Goal: Check status: Check status

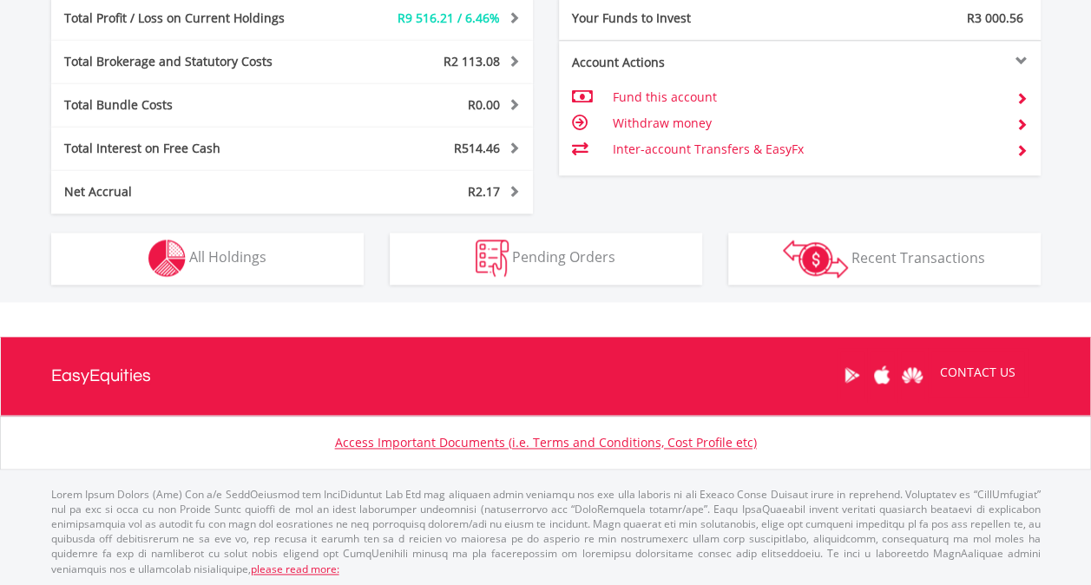
scroll to position [167, 330]
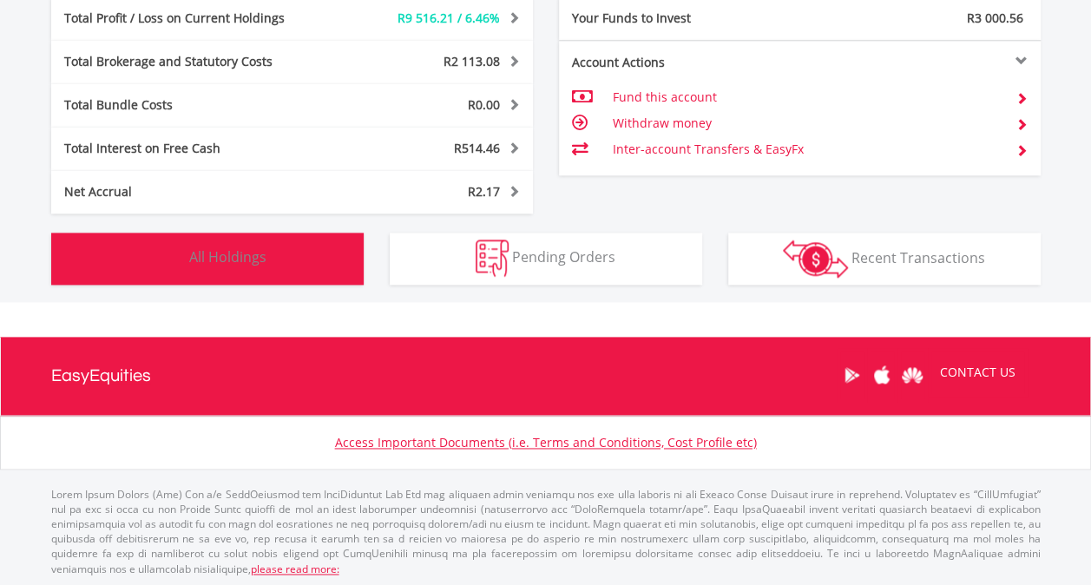
click at [242, 259] on span "All Holdings" at bounding box center [227, 256] width 77 height 19
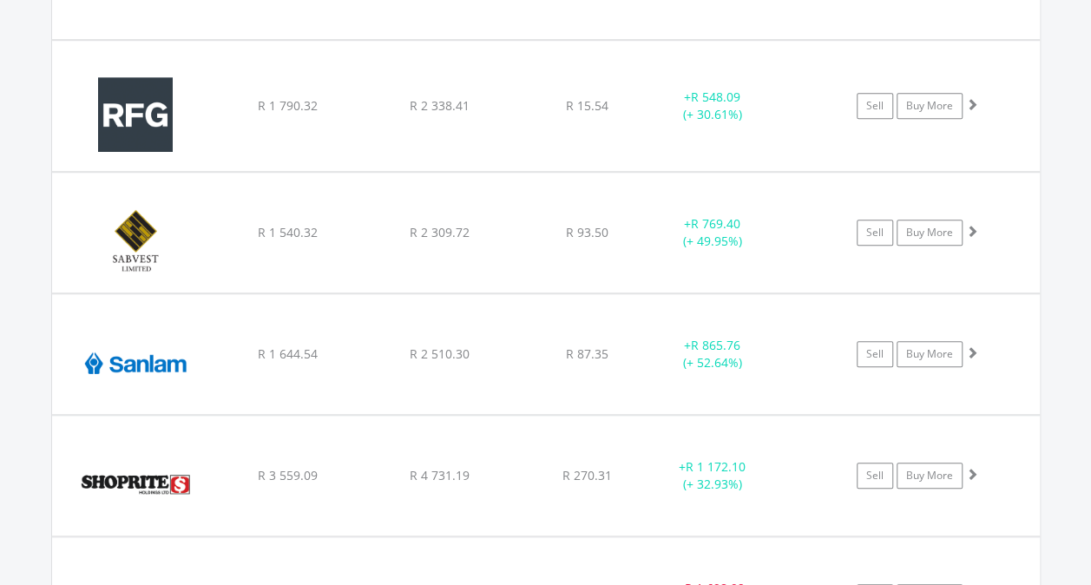
scroll to position [7067, 0]
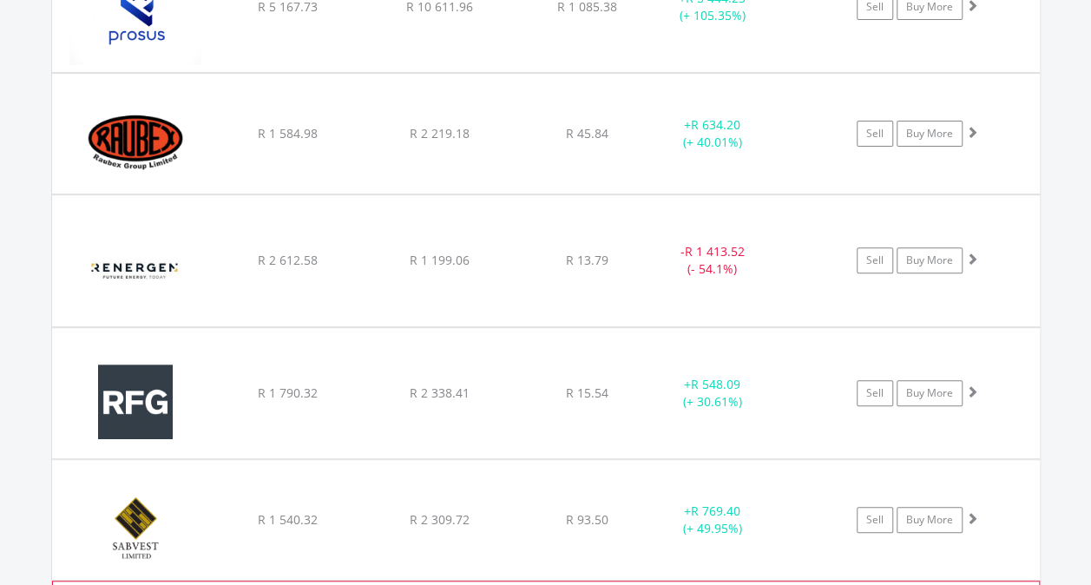
scroll to position [6720, 0]
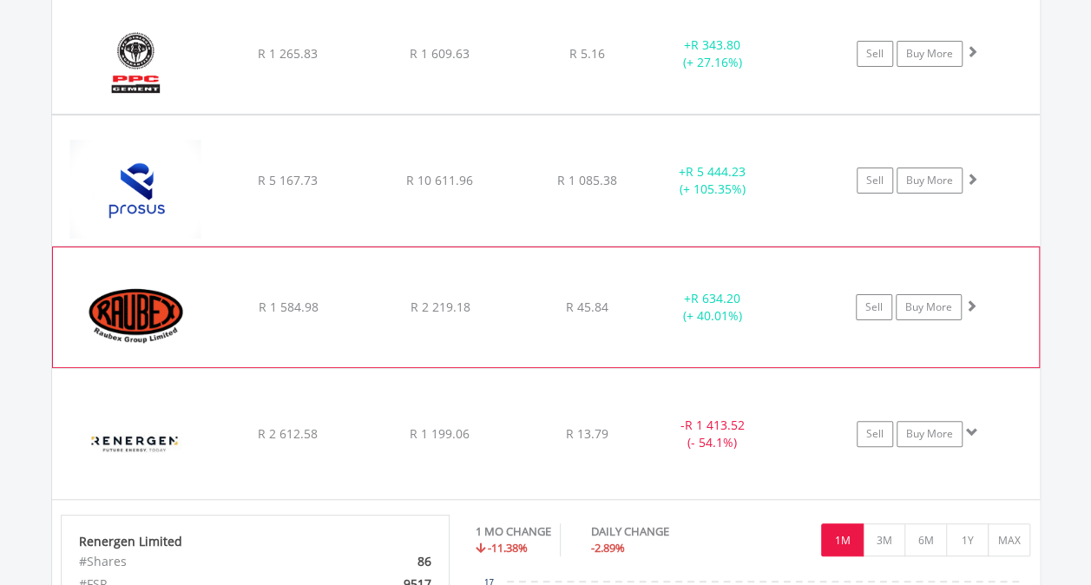
scroll to position [6546, 0]
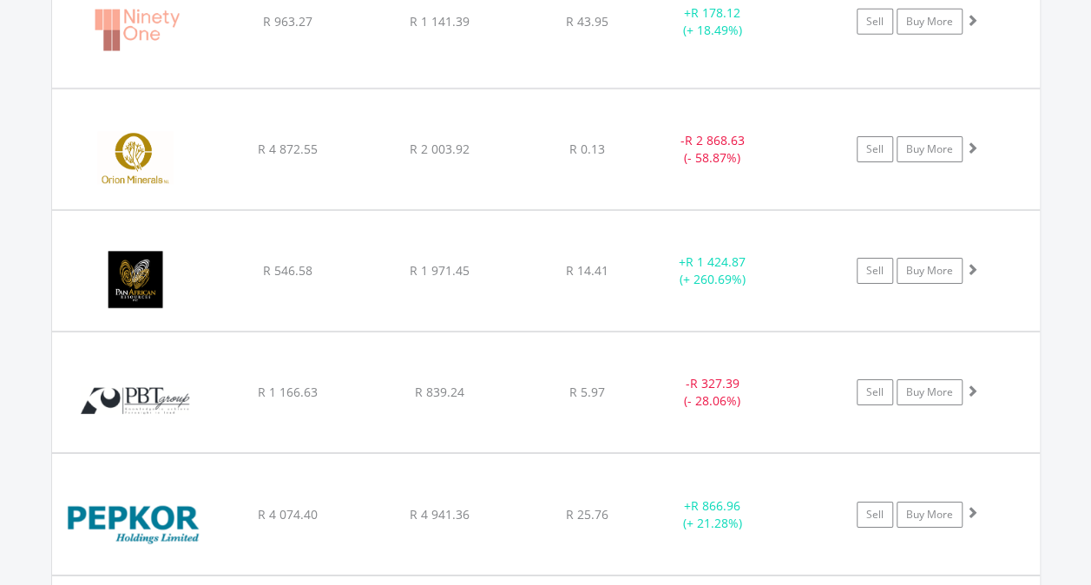
scroll to position [6025, 0]
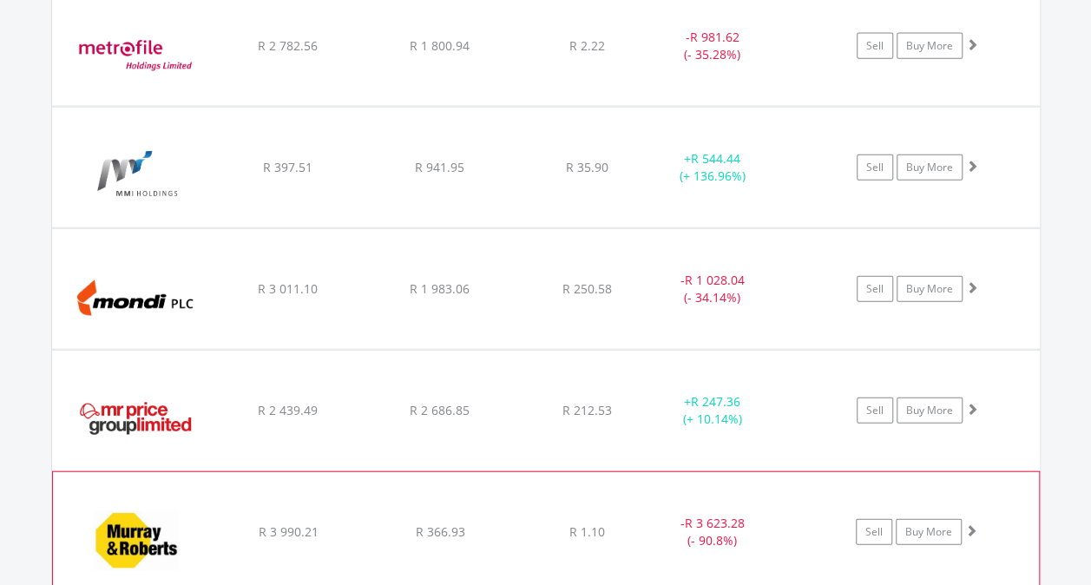
scroll to position [5244, 0]
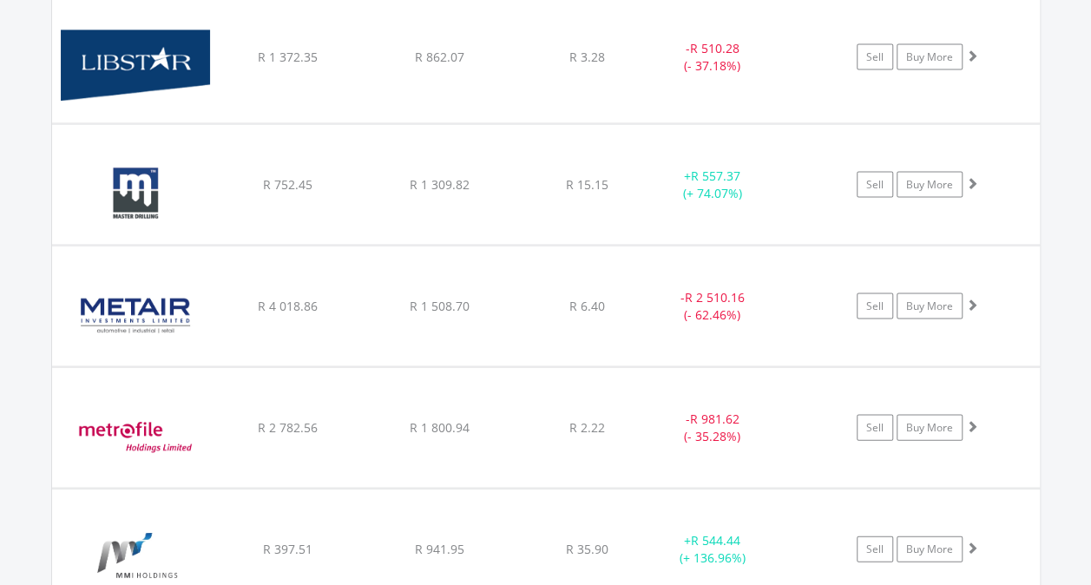
scroll to position [4896, 0]
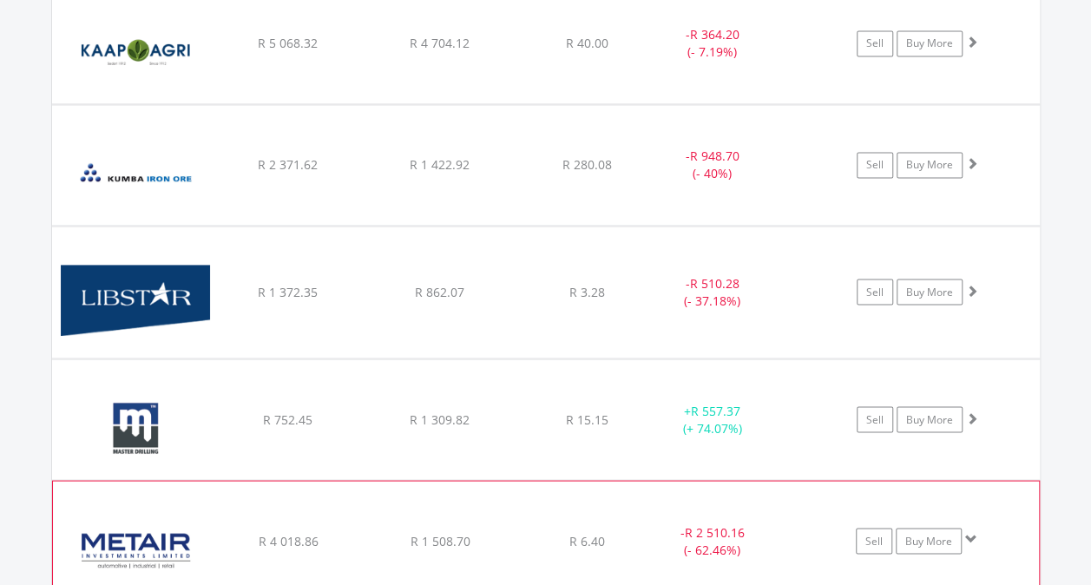
scroll to position [4636, 0]
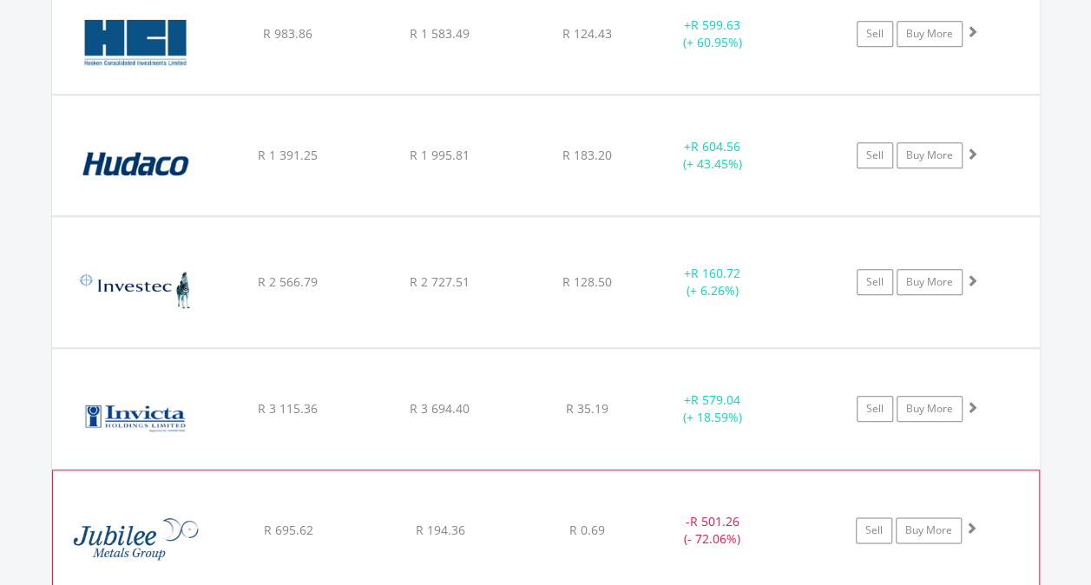
scroll to position [4028, 0]
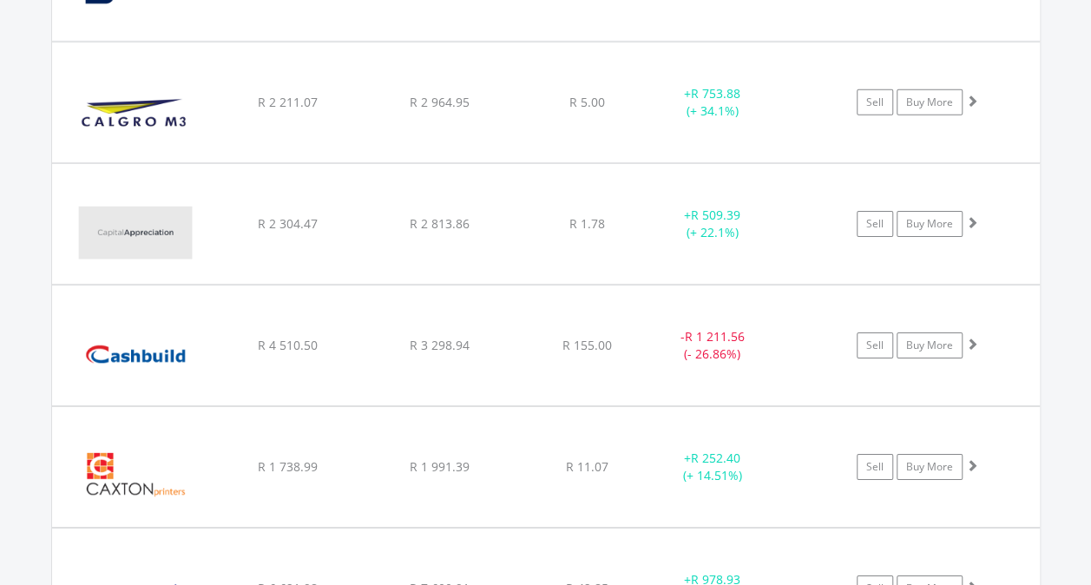
scroll to position [2726, 0]
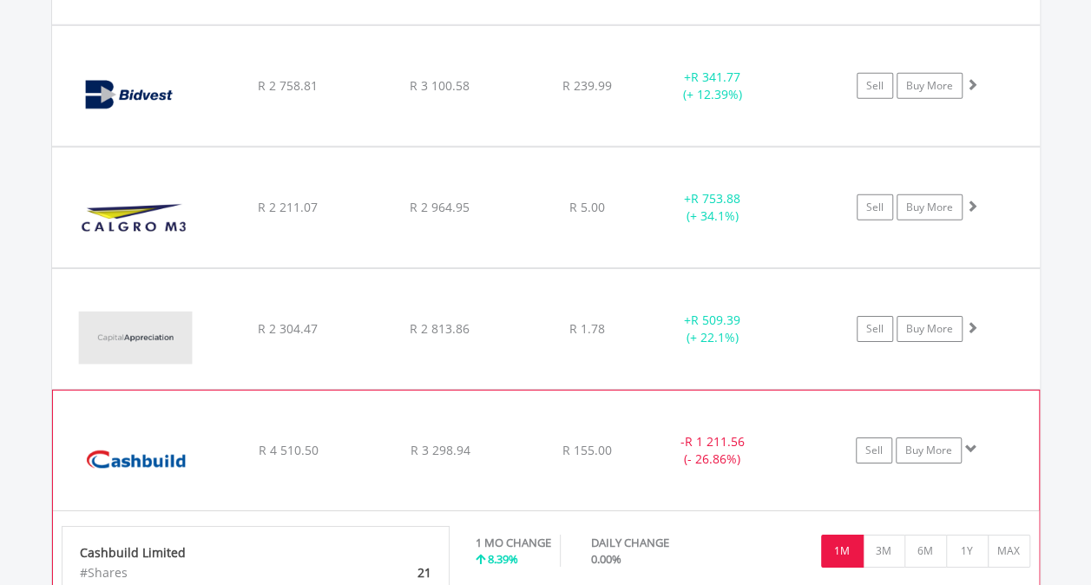
scroll to position [2639, 0]
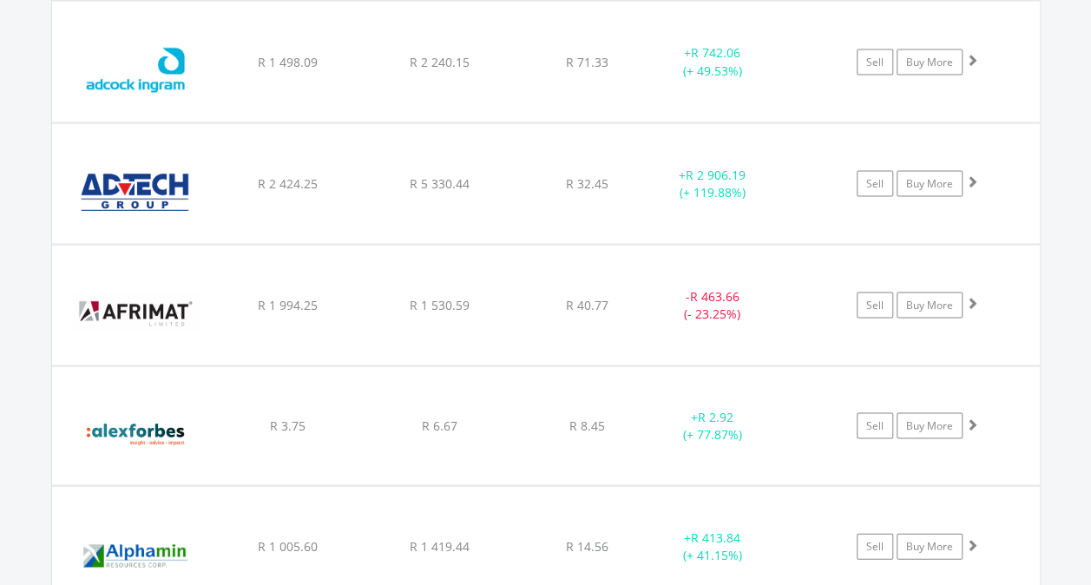
scroll to position [1510, 0]
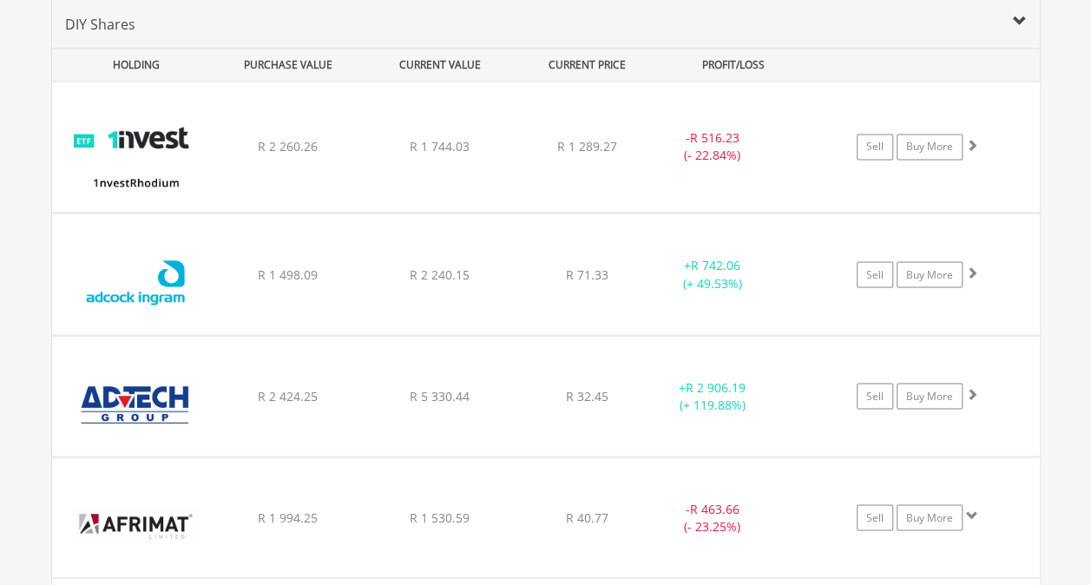
scroll to position [1336, 0]
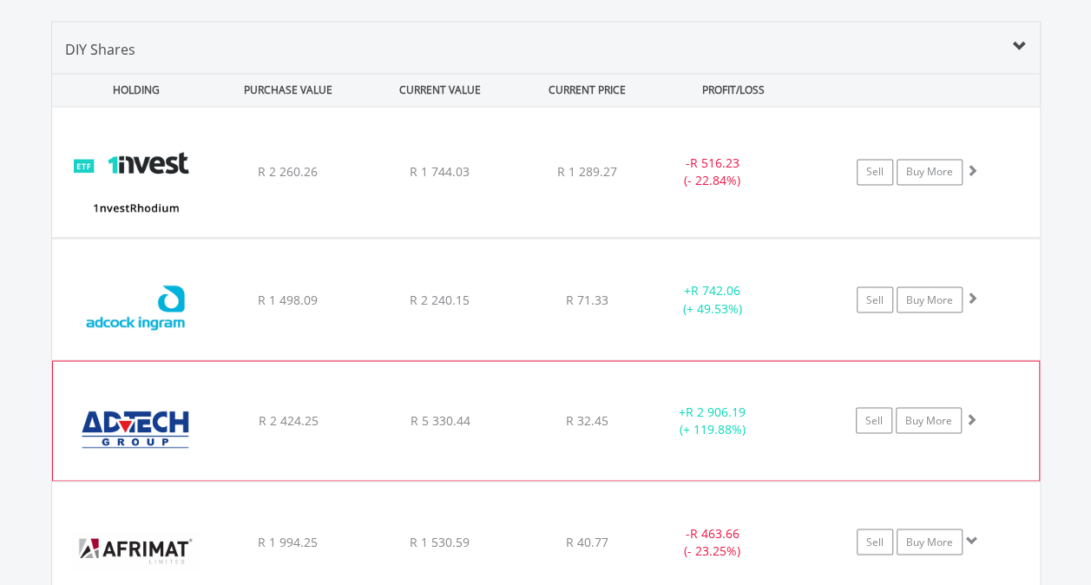
click at [528, 237] on div "﻿ Advtech Limited R 2 424.25 R 5 330.44 R 32.45 + R 2 906.19 (+ 119.88%) Sell B…" at bounding box center [546, 172] width 988 height 130
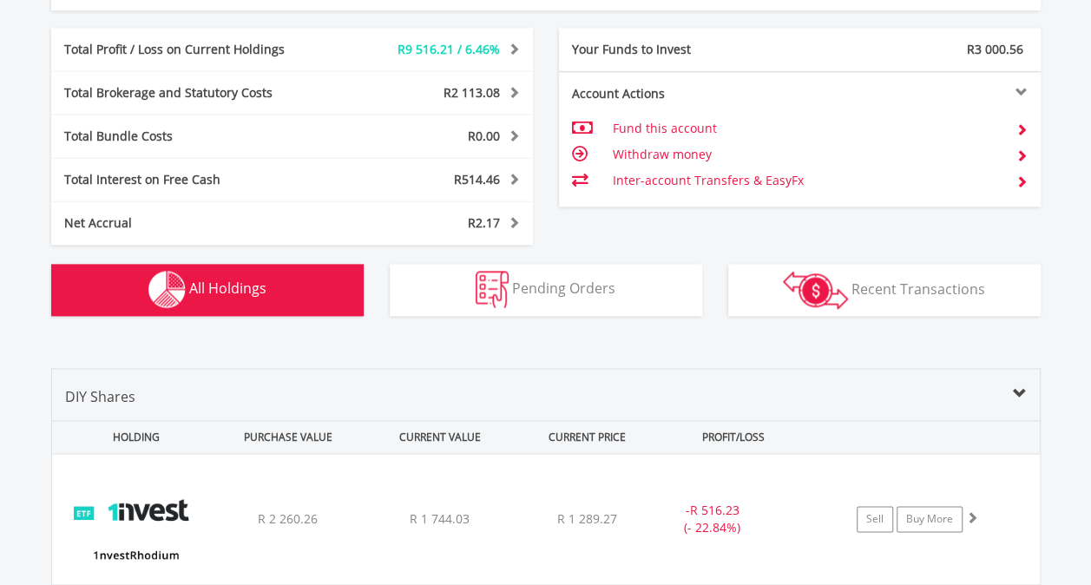
scroll to position [1249, 0]
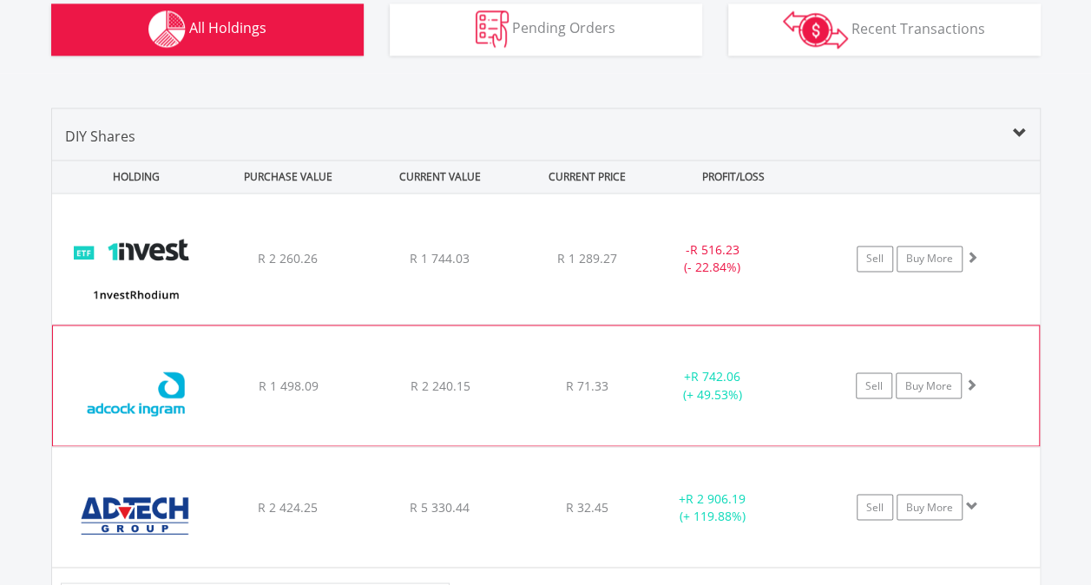
click at [526, 267] on div "R 71.33" at bounding box center [587, 258] width 138 height 17
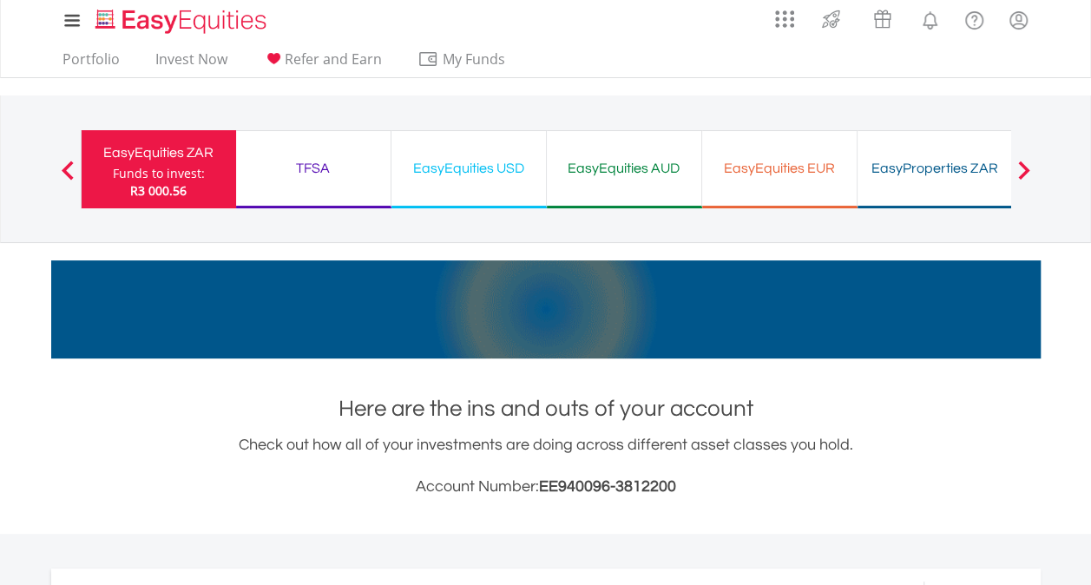
scroll to position [0, 0]
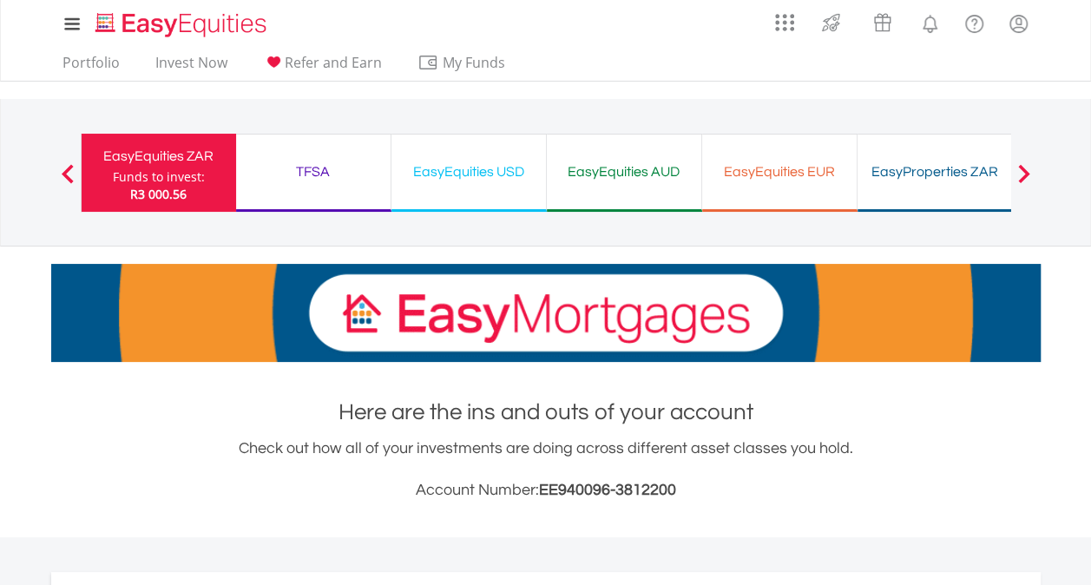
click at [352, 171] on div "TFSA" at bounding box center [314, 172] width 134 height 24
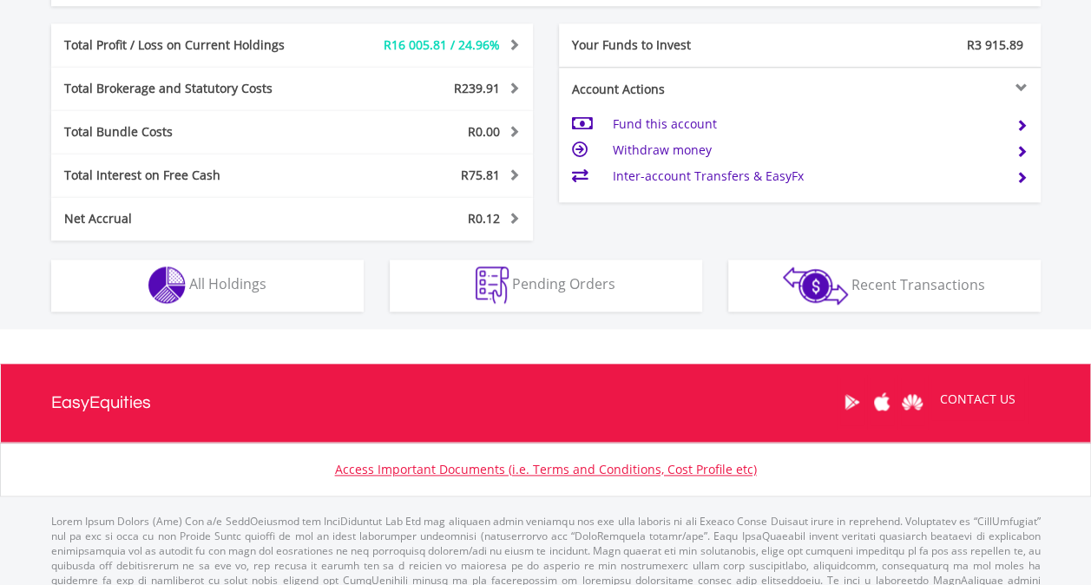
scroll to position [951, 0]
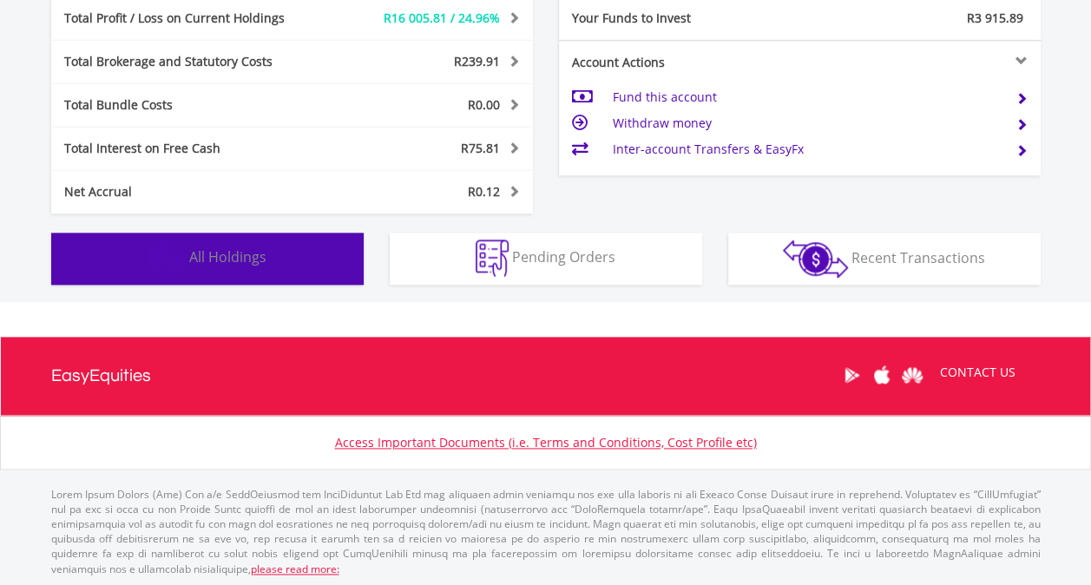
click at [250, 260] on span "All Holdings" at bounding box center [227, 256] width 77 height 19
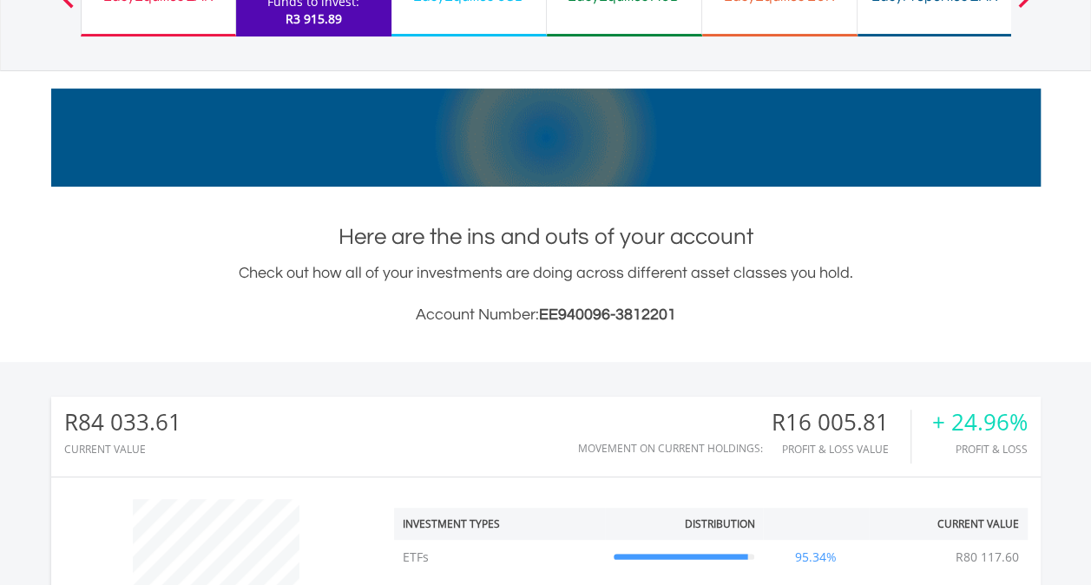
scroll to position [0, 0]
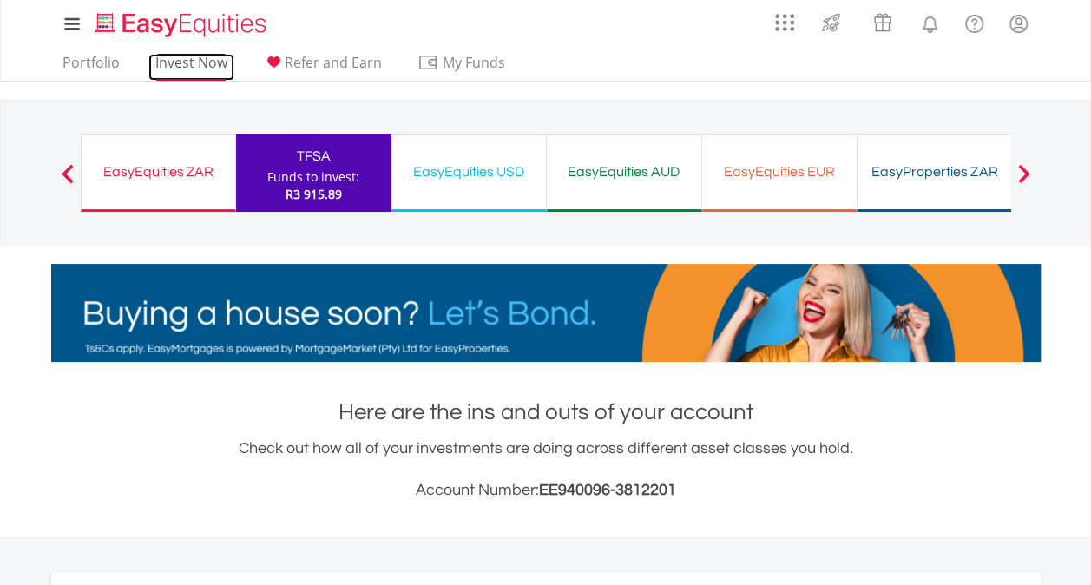
click at [189, 69] on link "Invest Now" at bounding box center [191, 67] width 86 height 27
